Goal: Task Accomplishment & Management: Complete application form

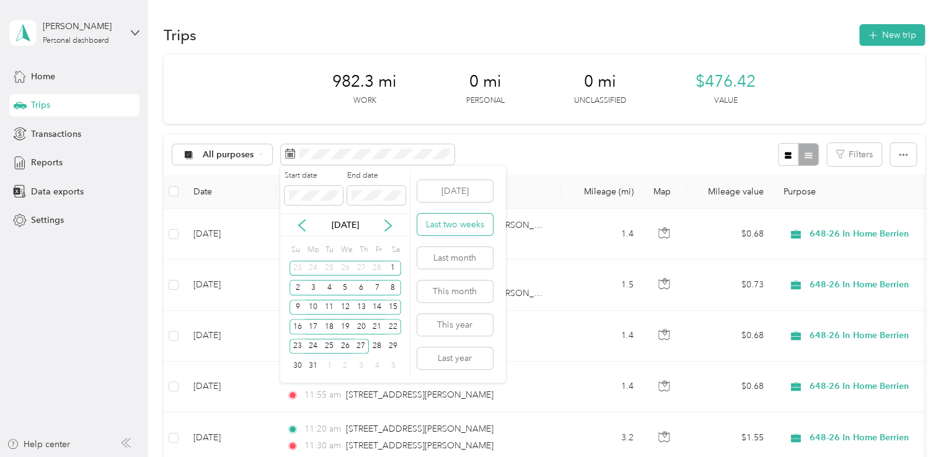
click at [460, 229] on button "Last two weeks" at bounding box center [455, 225] width 76 height 22
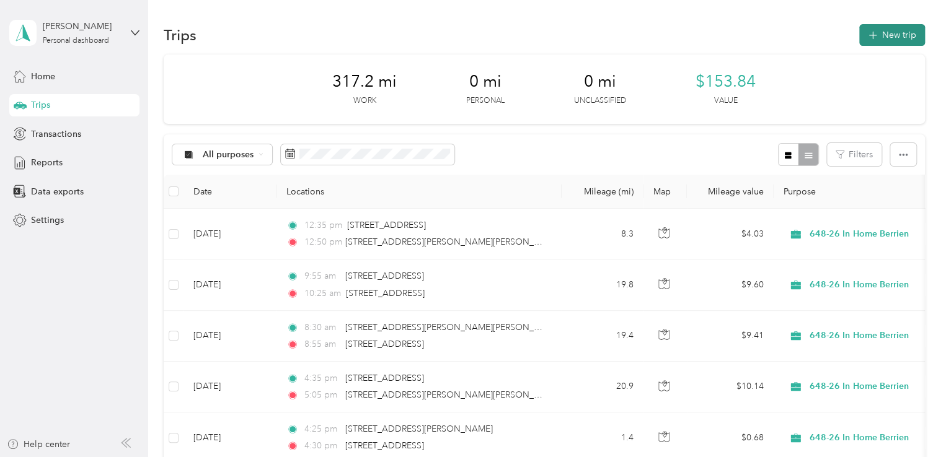
click at [897, 32] on button "New trip" at bounding box center [892, 35] width 66 height 22
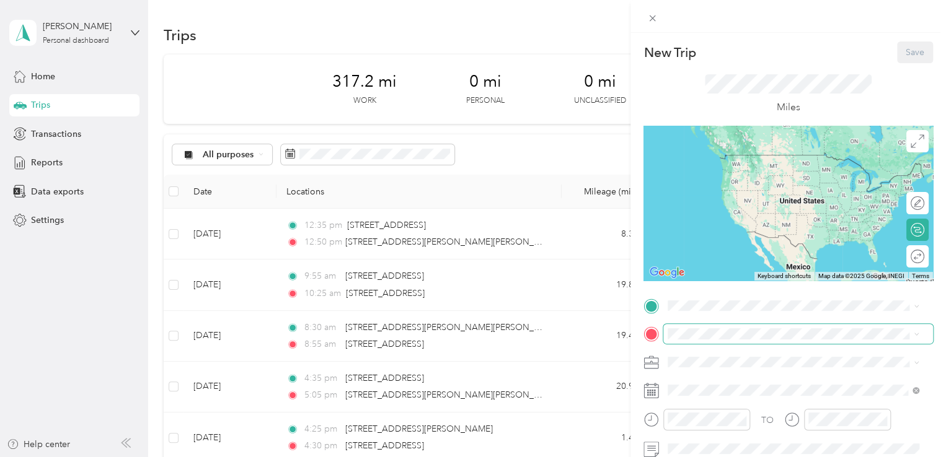
click at [706, 328] on span at bounding box center [798, 334] width 270 height 20
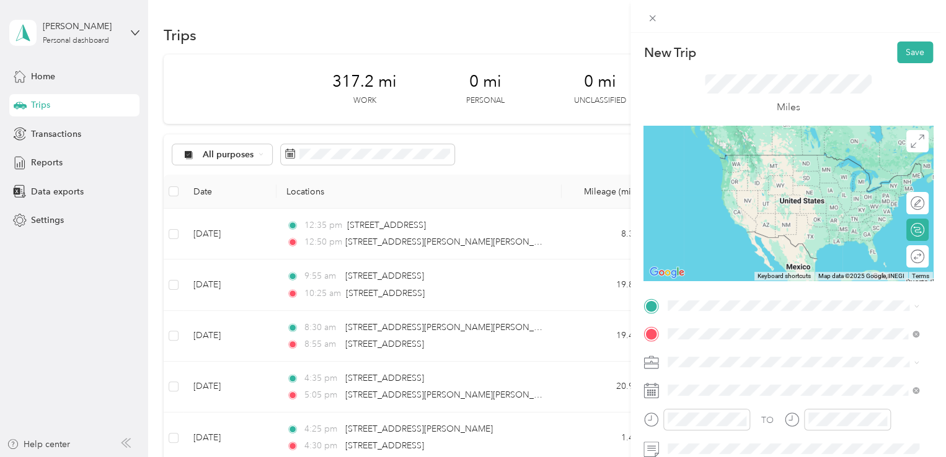
click at [750, 182] on span "[STREET_ADDRESS][US_STATE]" at bounding box center [753, 183] width 124 height 11
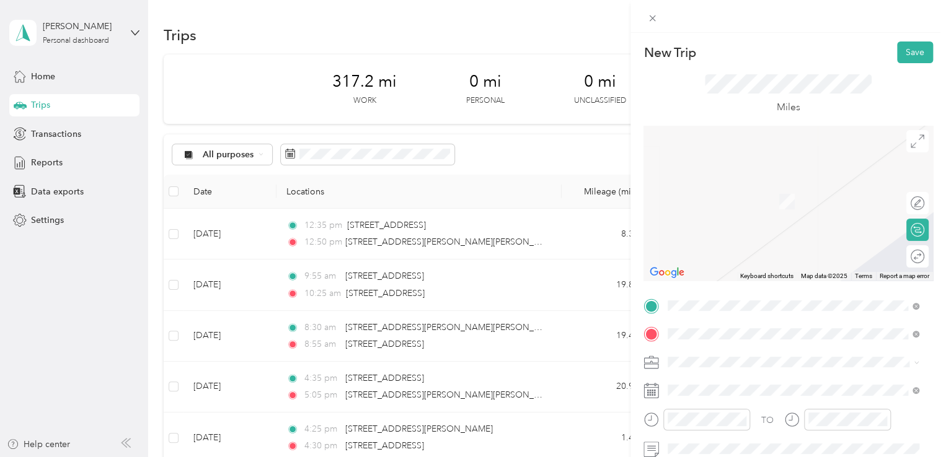
click at [785, 167] on span "[STREET_ADDRESS][PERSON_NAME][PERSON_NAME][US_STATE]" at bounding box center [803, 160] width 224 height 22
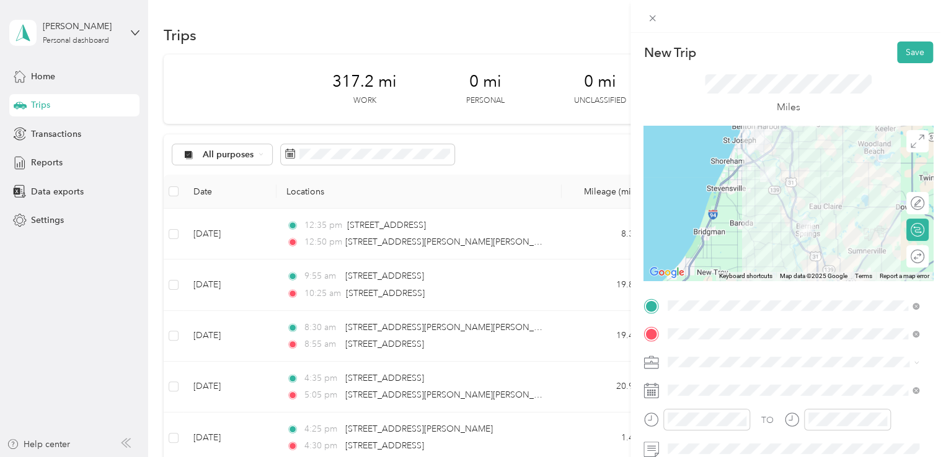
click at [734, 248] on span "648-26 In Home Berrien" at bounding box center [719, 253] width 95 height 11
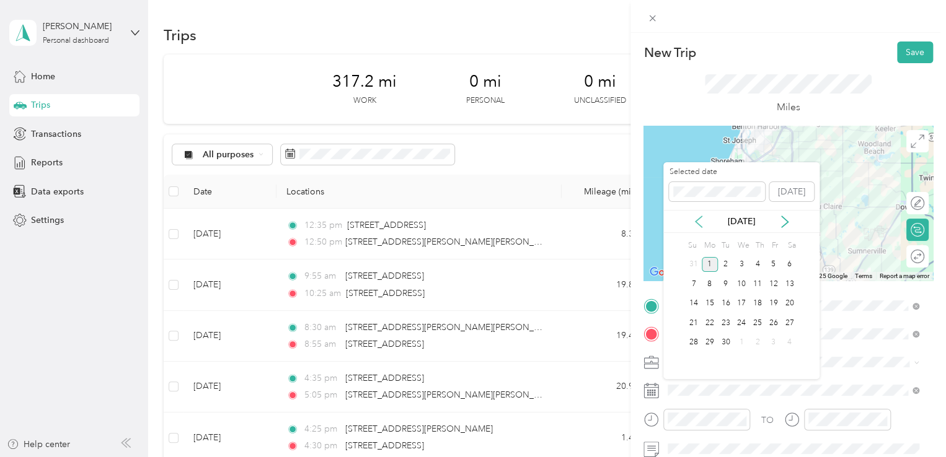
click at [700, 224] on icon at bounding box center [698, 222] width 12 height 12
click at [773, 340] on div "29" at bounding box center [773, 342] width 16 height 15
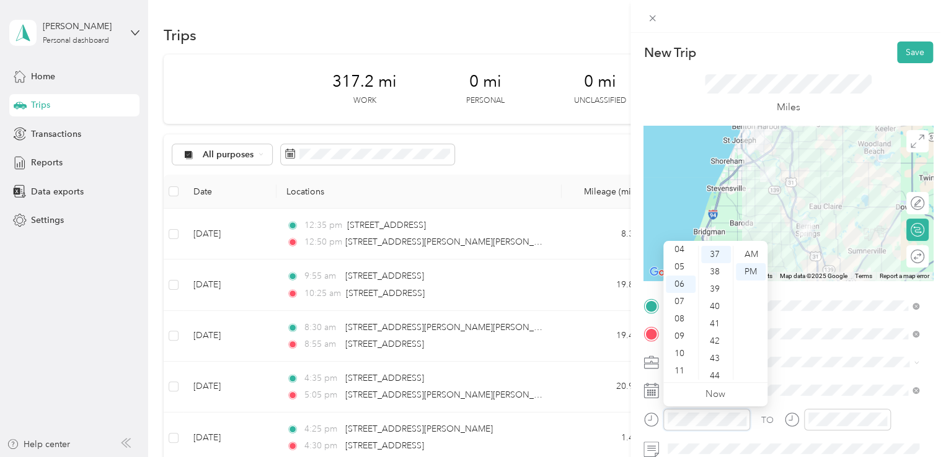
scroll to position [642, 0]
click at [687, 270] on div "05" at bounding box center [681, 266] width 30 height 17
click at [680, 265] on div "05" at bounding box center [681, 266] width 30 height 17
click at [715, 307] on div "40" at bounding box center [716, 306] width 30 height 17
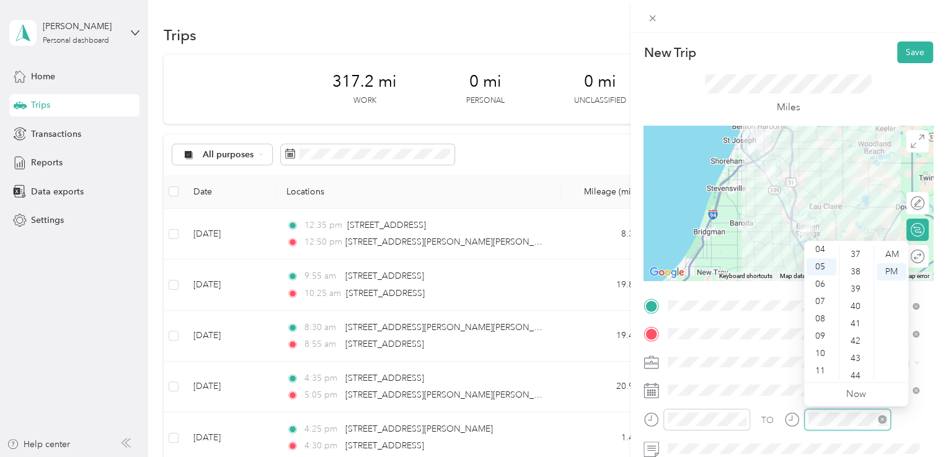
scroll to position [907, 0]
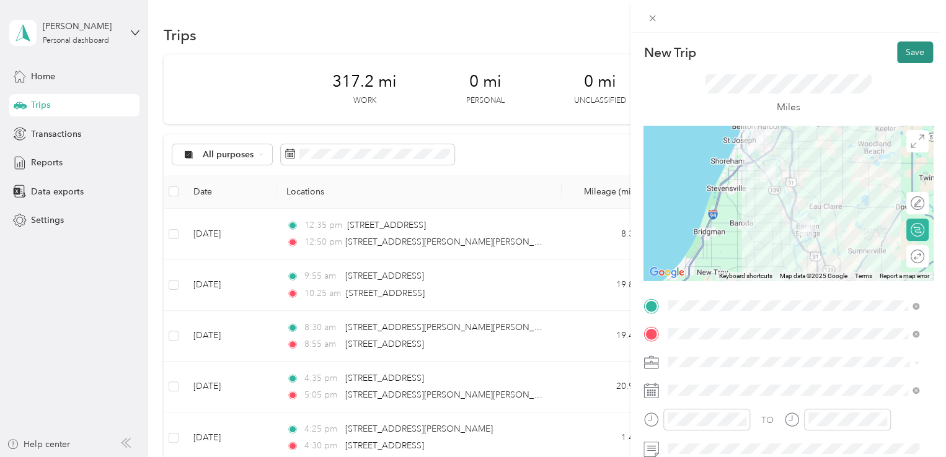
click at [905, 45] on button "Save" at bounding box center [915, 53] width 36 height 22
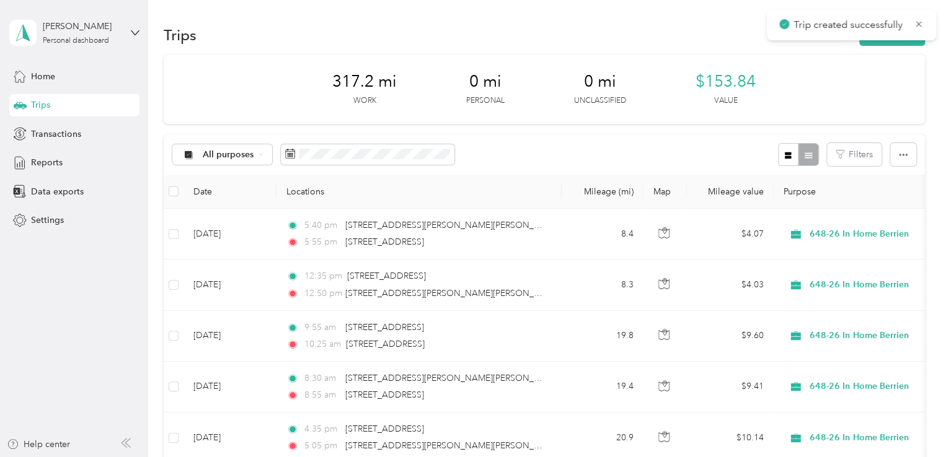
click at [905, 45] on button "New trip" at bounding box center [892, 35] width 66 height 22
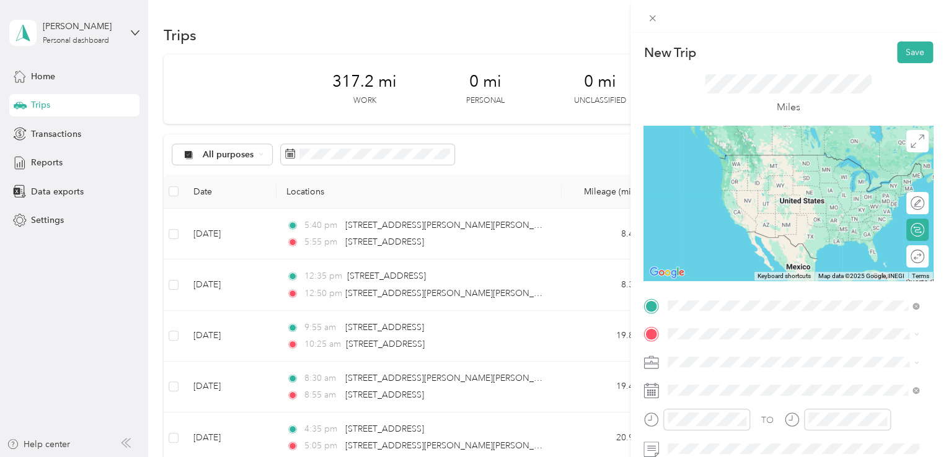
click at [726, 160] on span "[STREET_ADDRESS][US_STATE]" at bounding box center [753, 154] width 124 height 11
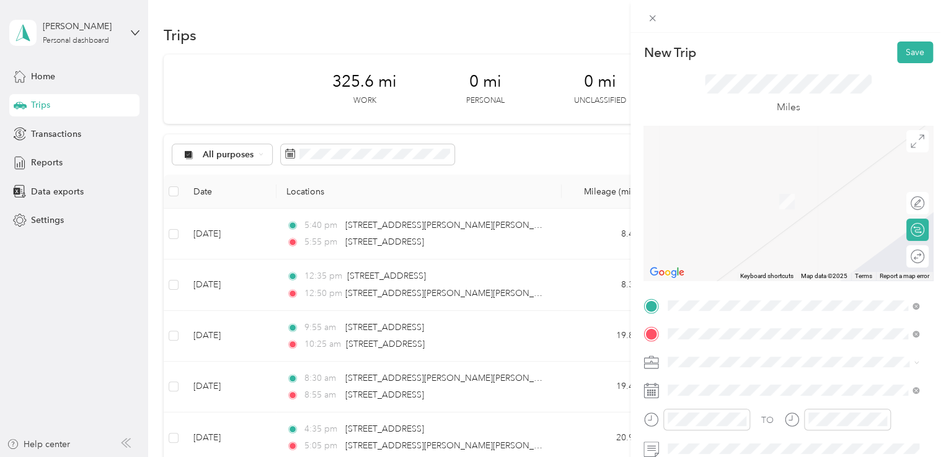
click at [721, 179] on span "[STREET_ADDRESS][US_STATE]" at bounding box center [753, 183] width 124 height 11
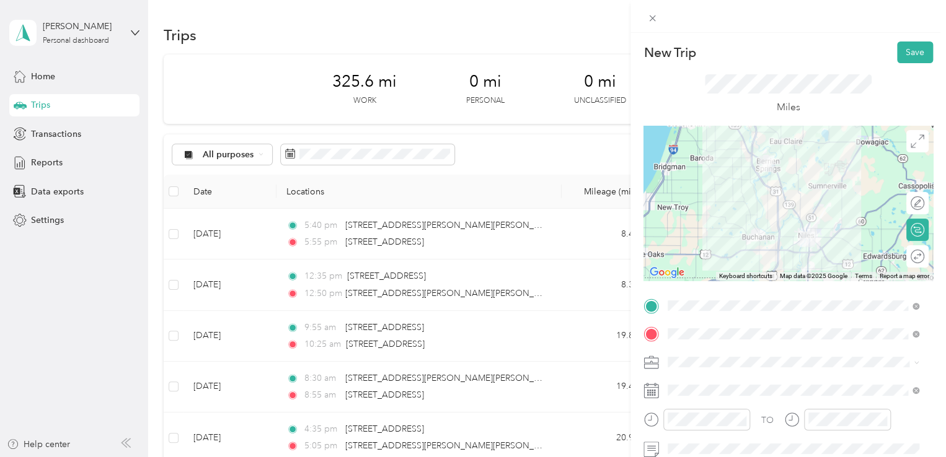
click at [738, 251] on span "648-26 In Home Berrien" at bounding box center [719, 253] width 95 height 11
click at [704, 382] on span at bounding box center [798, 390] width 270 height 20
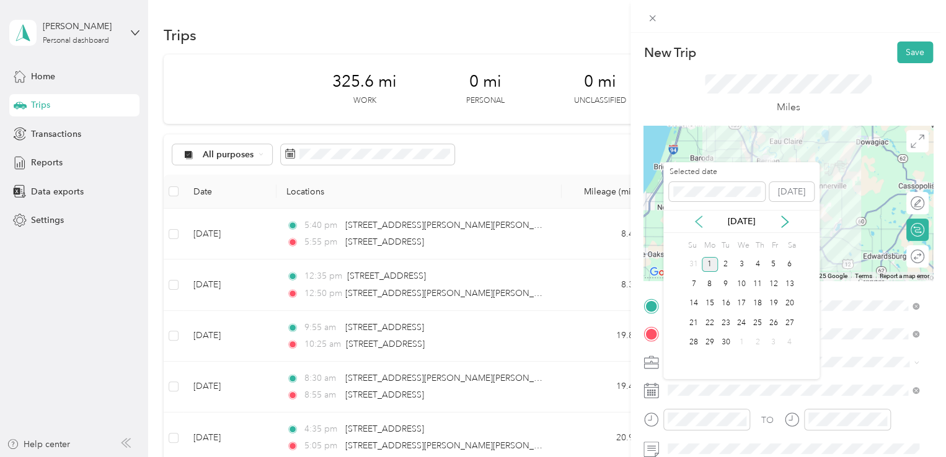
click at [699, 216] on icon at bounding box center [698, 222] width 12 height 12
click at [768, 346] on div "29" at bounding box center [773, 342] width 16 height 15
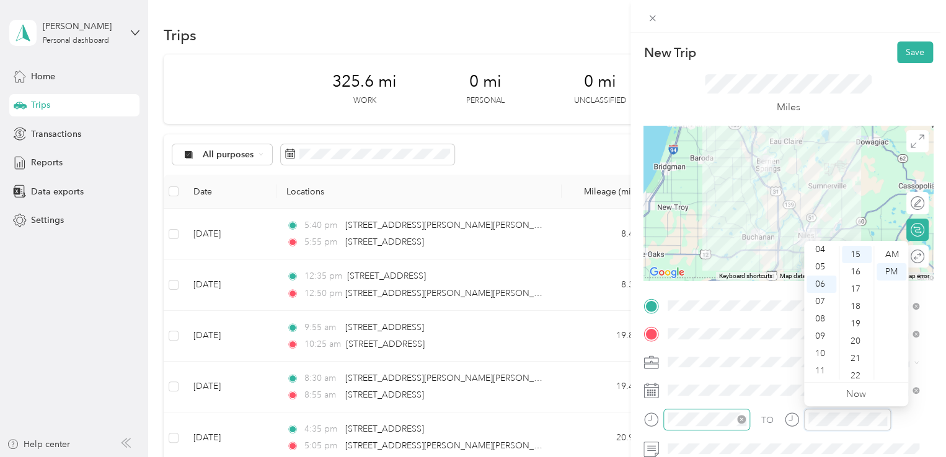
scroll to position [260, 0]
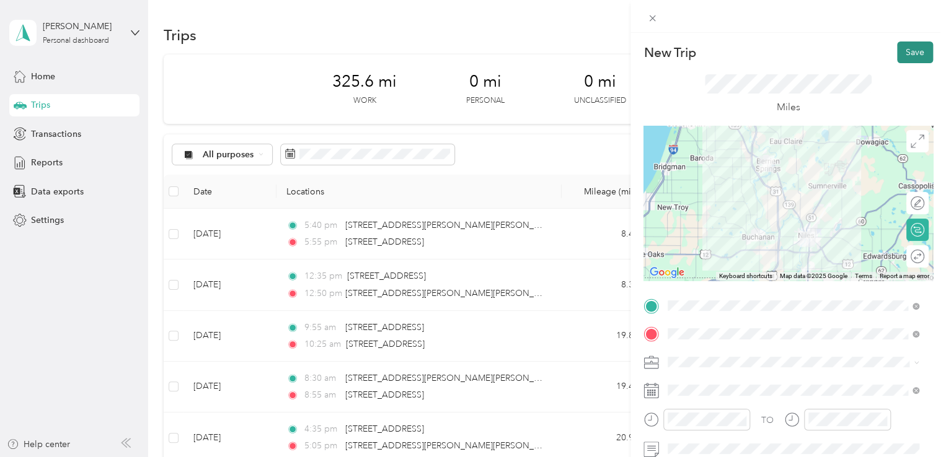
click at [900, 58] on button "Save" at bounding box center [915, 53] width 36 height 22
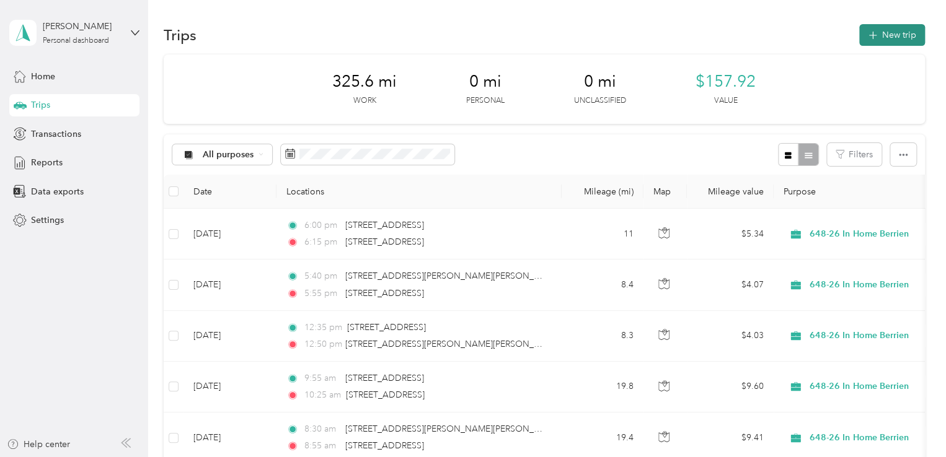
click at [902, 38] on button "New trip" at bounding box center [892, 35] width 66 height 22
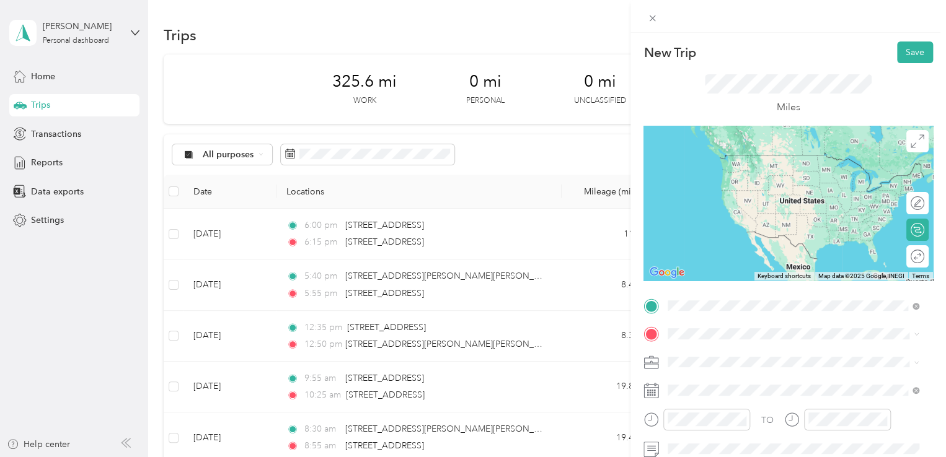
click at [715, 169] on li "[STREET_ADDRESS][US_STATE]" at bounding box center [793, 155] width 260 height 25
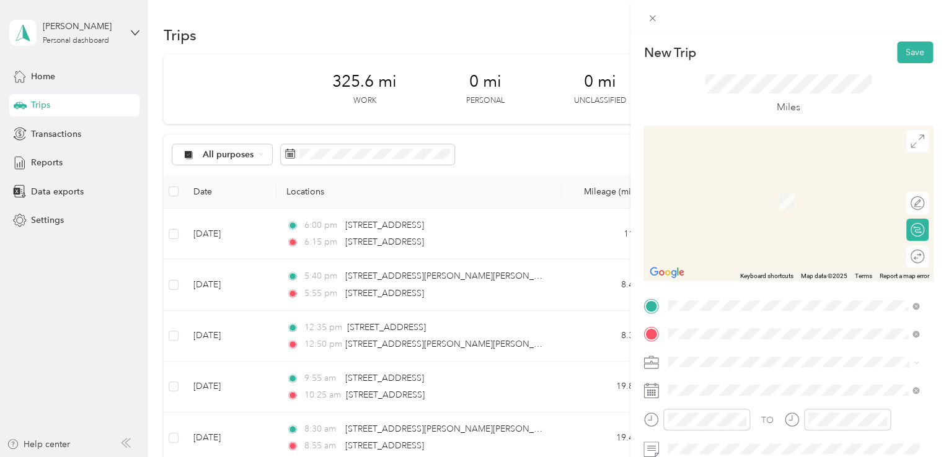
click at [726, 189] on span "[STREET_ADDRESS][US_STATE]" at bounding box center [753, 183] width 124 height 11
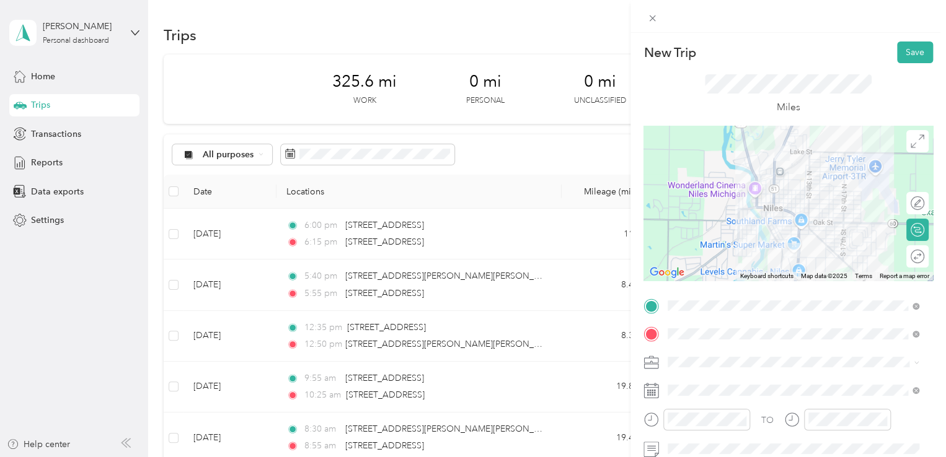
click at [731, 252] on span "648-26 In Home Berrien" at bounding box center [719, 250] width 95 height 11
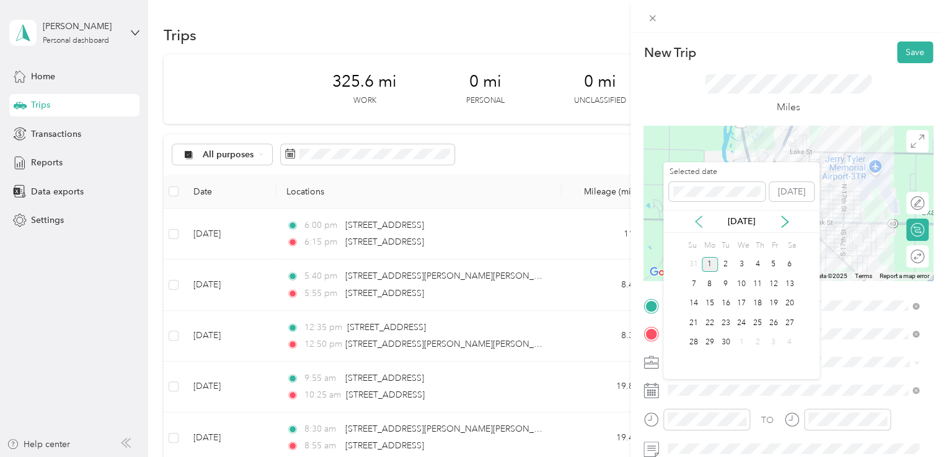
click at [697, 223] on icon at bounding box center [698, 221] width 6 height 11
click at [773, 342] on div "29" at bounding box center [773, 342] width 16 height 15
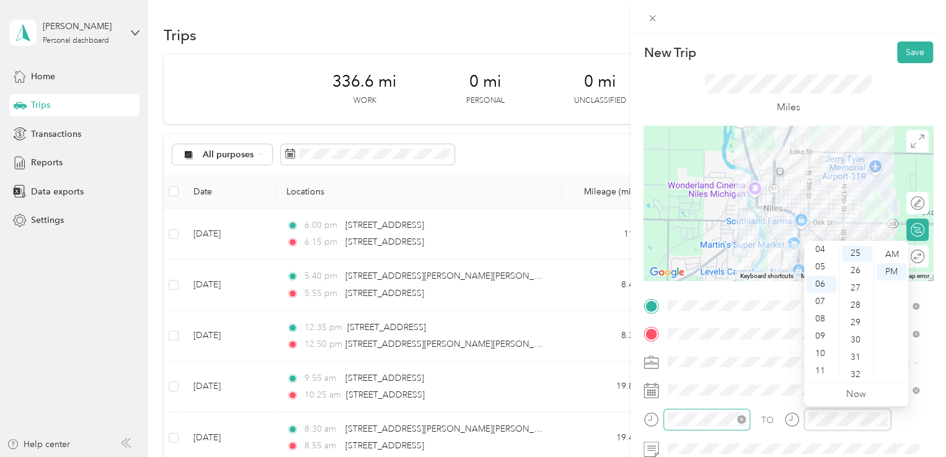
scroll to position [434, 0]
click at [905, 55] on button "Save" at bounding box center [915, 53] width 36 height 22
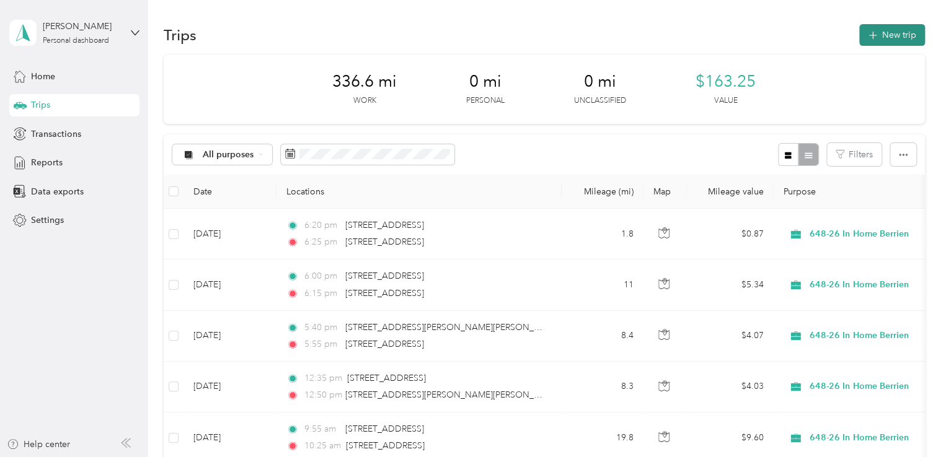
click at [903, 33] on button "New trip" at bounding box center [892, 35] width 66 height 22
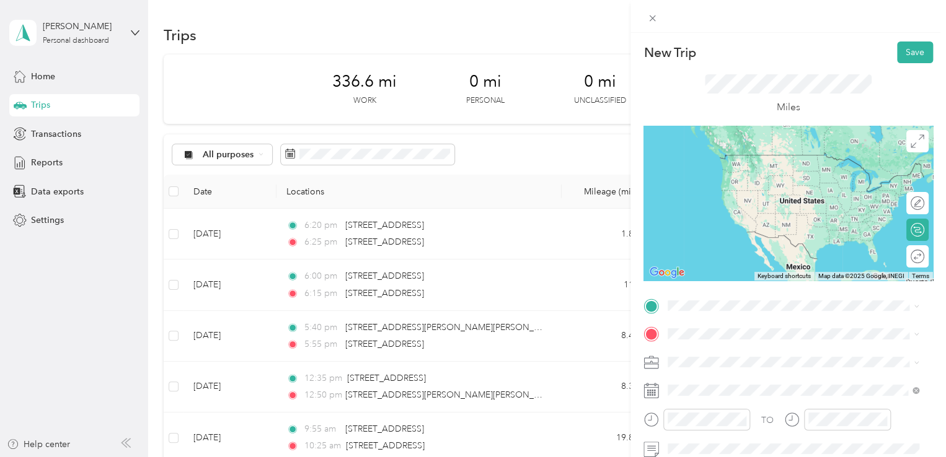
click at [725, 159] on span "[STREET_ADDRESS][US_STATE]" at bounding box center [753, 153] width 124 height 11
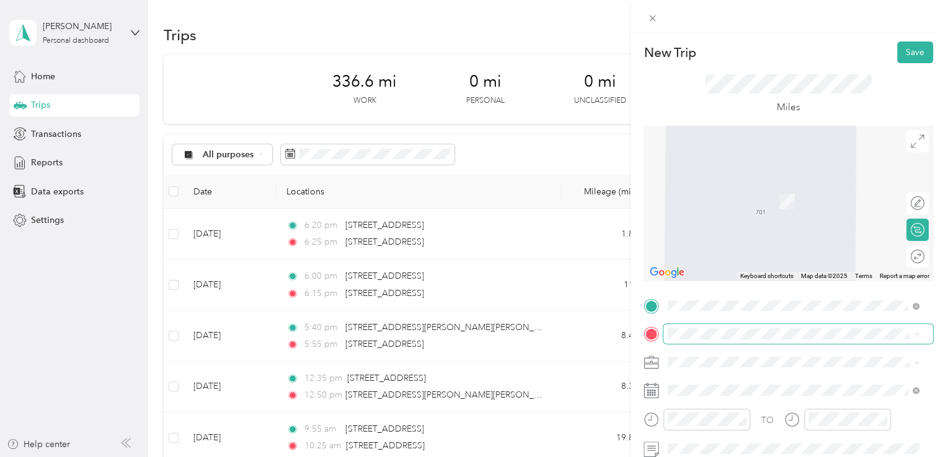
click at [704, 327] on span at bounding box center [798, 334] width 270 height 20
click at [704, 328] on span at bounding box center [798, 334] width 270 height 20
click at [739, 194] on span "[STREET_ADDRESS][PERSON_NAME][PERSON_NAME][US_STATE]" at bounding box center [803, 189] width 224 height 22
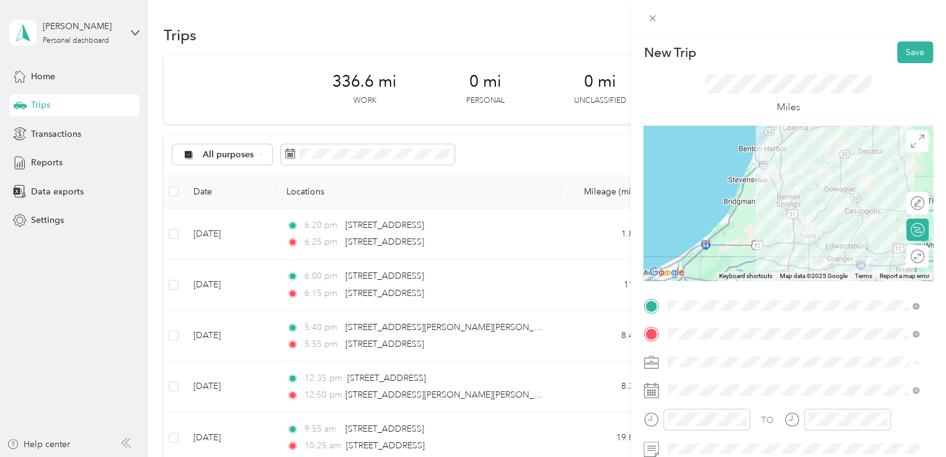
click at [730, 257] on li "648-26 In Home Berrien" at bounding box center [793, 254] width 260 height 22
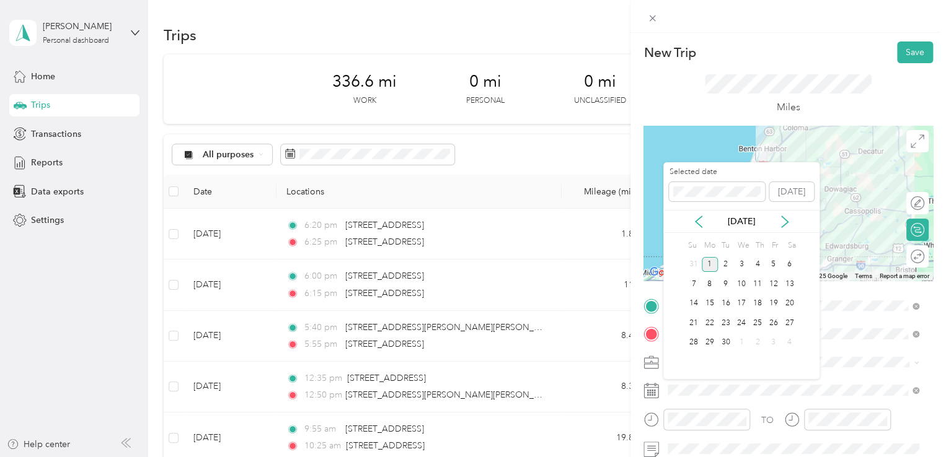
click at [698, 228] on div "[DATE]" at bounding box center [741, 221] width 156 height 23
click at [698, 223] on icon at bounding box center [698, 222] width 12 height 12
click at [771, 343] on div "29" at bounding box center [773, 342] width 16 height 15
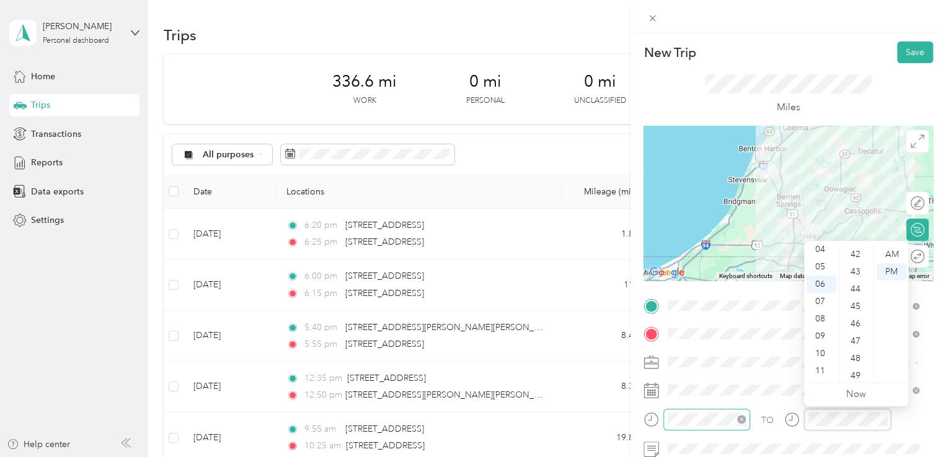
scroll to position [907, 0]
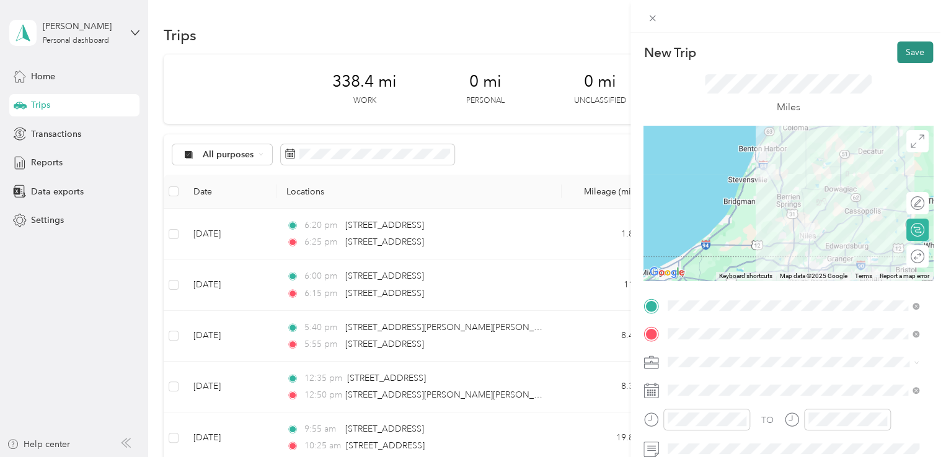
click at [900, 59] on button "Save" at bounding box center [915, 53] width 36 height 22
